Goal: Transaction & Acquisition: Purchase product/service

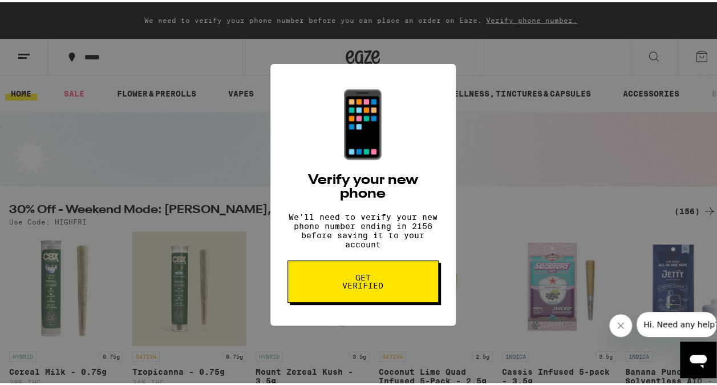
click at [189, 166] on div "📱 Verify your new phone We'll need to verify your new phone number ending in 21…" at bounding box center [363, 192] width 726 height 385
click at [135, 148] on div "📱 Verify your new phone We'll need to verify your new phone number ending in 21…" at bounding box center [363, 192] width 726 height 385
click at [166, 153] on div "📱 Verify your new phone We'll need to verify your new phone number ending in 21…" at bounding box center [363, 192] width 726 height 385
click at [176, 147] on div "📱 Verify your new phone We'll need to verify your new phone number ending in 21…" at bounding box center [363, 192] width 726 height 385
